Goal: Task Accomplishment & Management: Use online tool/utility

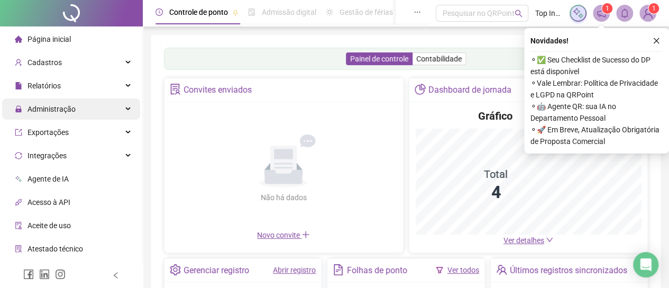
click at [49, 114] on span "Administração" at bounding box center [45, 108] width 61 height 21
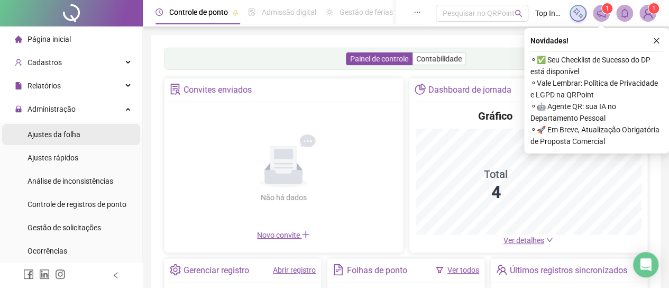
click at [60, 135] on span "Ajustes da folha" at bounding box center [53, 134] width 53 height 8
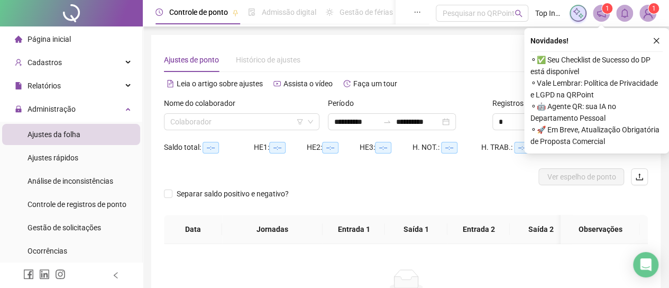
type input "**********"
click at [656, 39] on icon "close" at bounding box center [655, 40] width 7 height 7
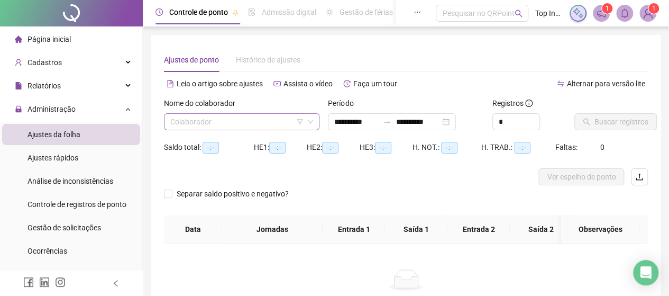
click at [228, 121] on input "search" at bounding box center [236, 122] width 133 height 16
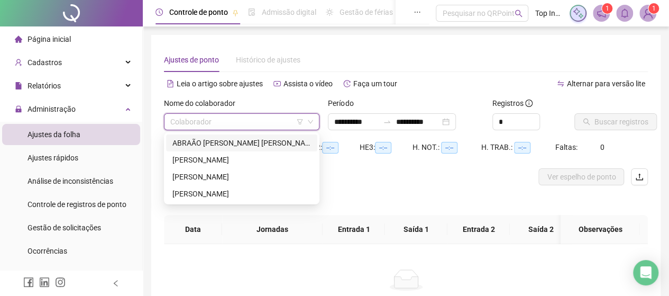
click at [226, 143] on div "ABRAÃO [PERSON_NAME] [PERSON_NAME]" at bounding box center [241, 143] width 139 height 12
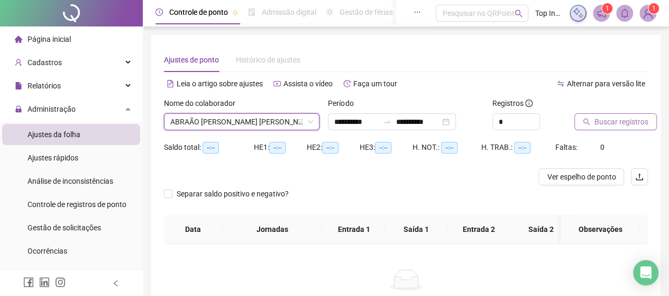
click at [615, 123] on span "Buscar registros" at bounding box center [621, 122] width 54 height 12
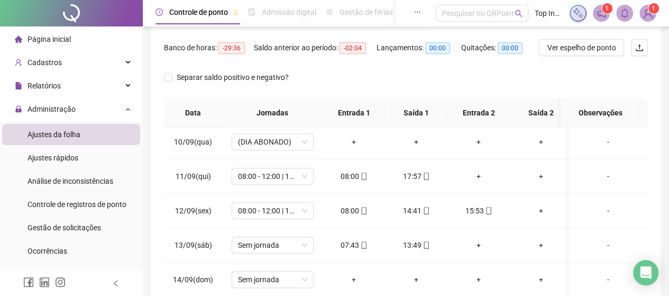
scroll to position [317, 0]
